Goal: Ask a question

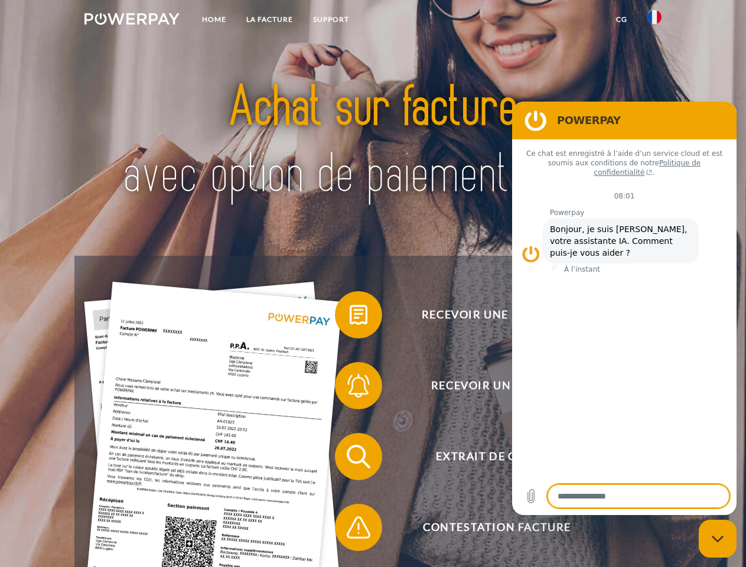
click at [132, 21] on img at bounding box center [132, 19] width 95 height 12
click at [655, 21] on img at bounding box center [655, 17] width 14 height 14
click at [622, 20] on link "CG" at bounding box center [621, 19] width 31 height 21
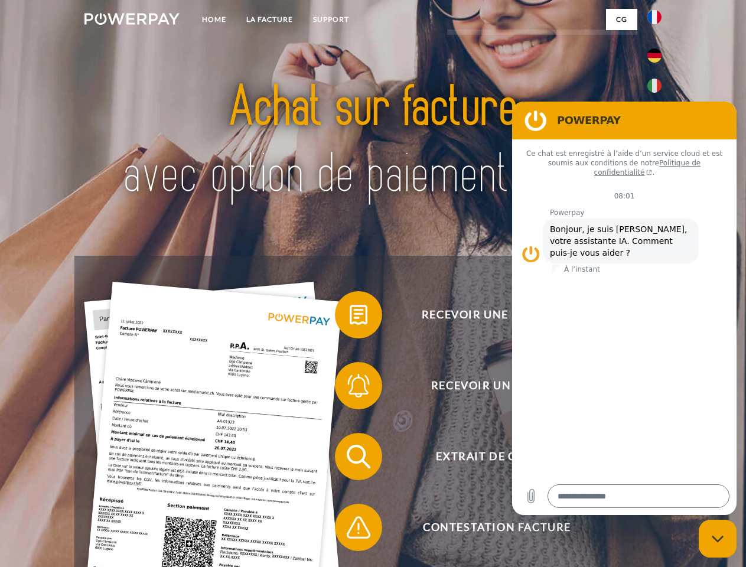
click at [350, 317] on span at bounding box center [340, 314] width 59 height 59
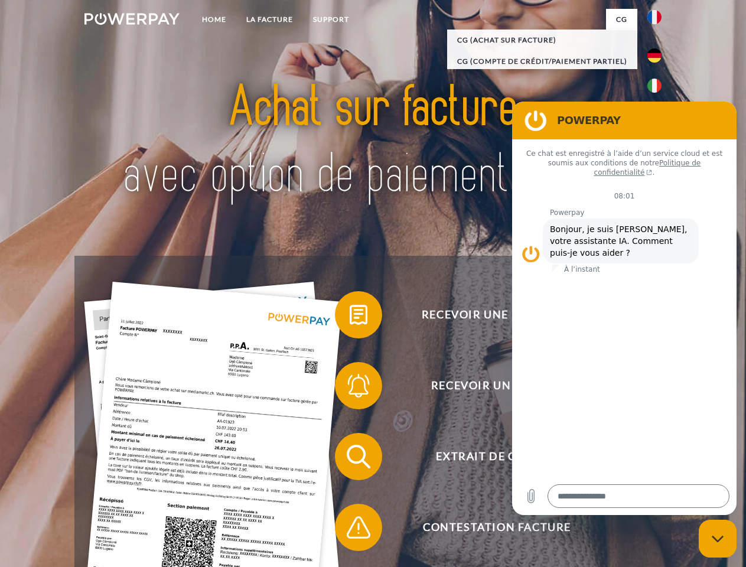
click at [350, 388] on div "Recevoir une facture ? Recevoir un rappel? Extrait de compte retour" at bounding box center [372, 492] width 597 height 473
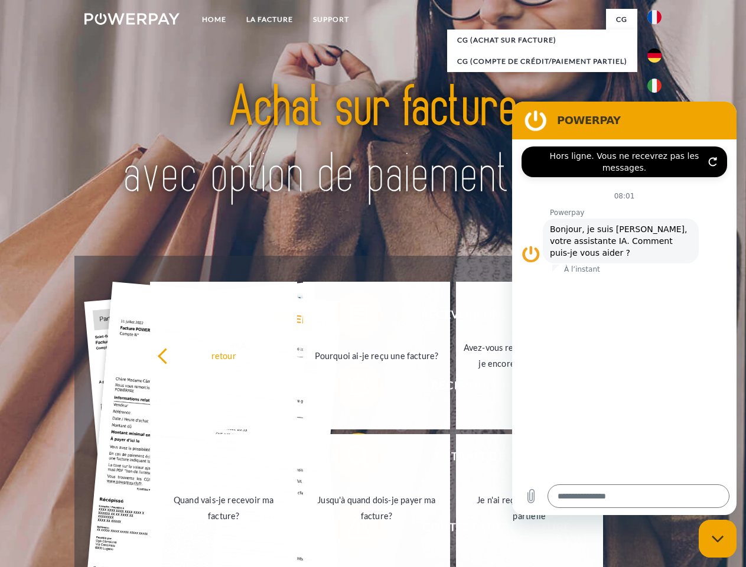
click at [350, 459] on link "Jusqu'à quand dois-je payer ma facture?" at bounding box center [376, 508] width 147 height 148
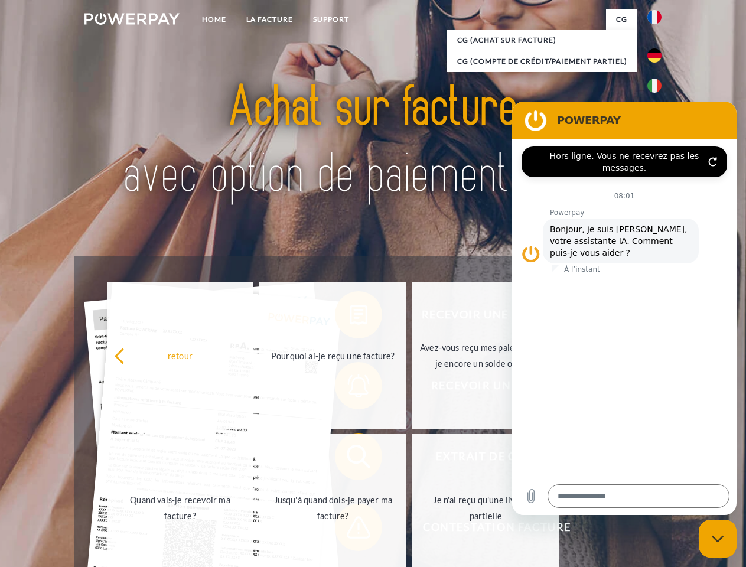
click at [350, 530] on span at bounding box center [340, 527] width 59 height 59
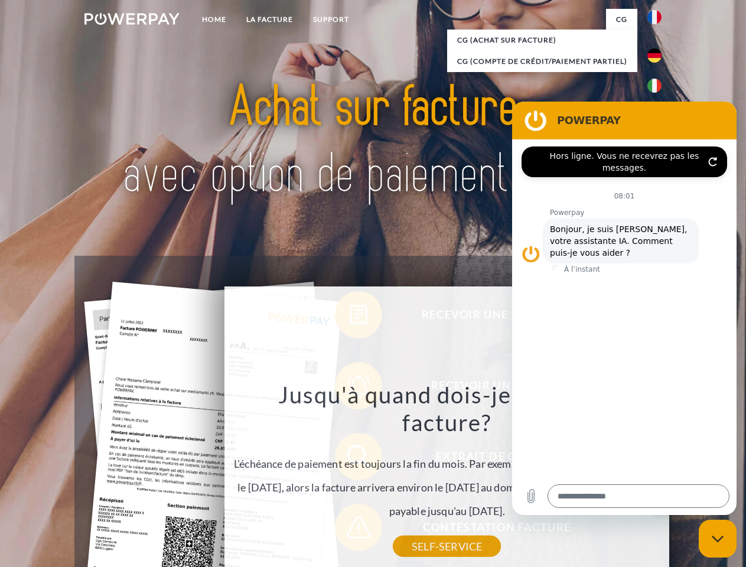
click at [718, 539] on icon "Fermer la fenêtre de messagerie" at bounding box center [718, 539] width 12 height 8
type textarea "*"
